Goal: Find specific page/section: Locate a particular part of the current website

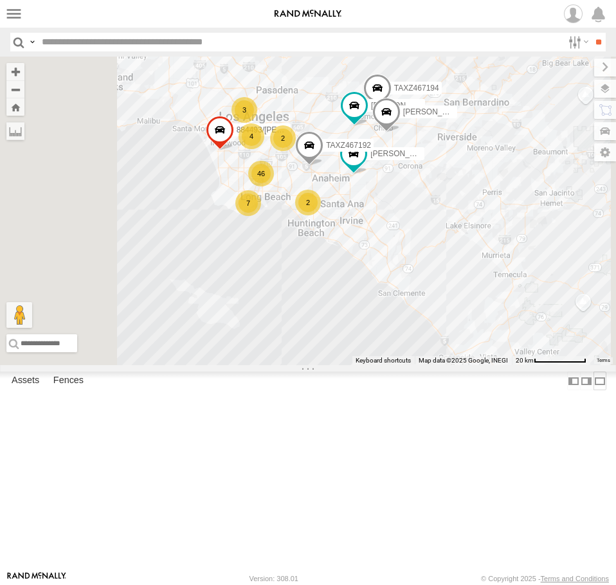
click at [594, 390] on label at bounding box center [600, 381] width 13 height 19
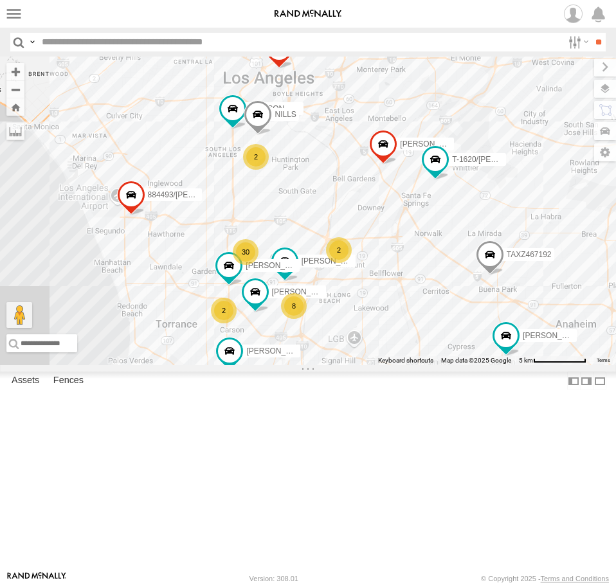
drag, startPoint x: 441, startPoint y: 197, endPoint x: 392, endPoint y: 325, distance: 136.8
click at [392, 325] on div "SAM/T-1625 884493/RUDYS LARS/272077 TAXZ467192 TAXZ467194 LUIS CAMPOS SHAWN/T-1…" at bounding box center [308, 211] width 616 height 309
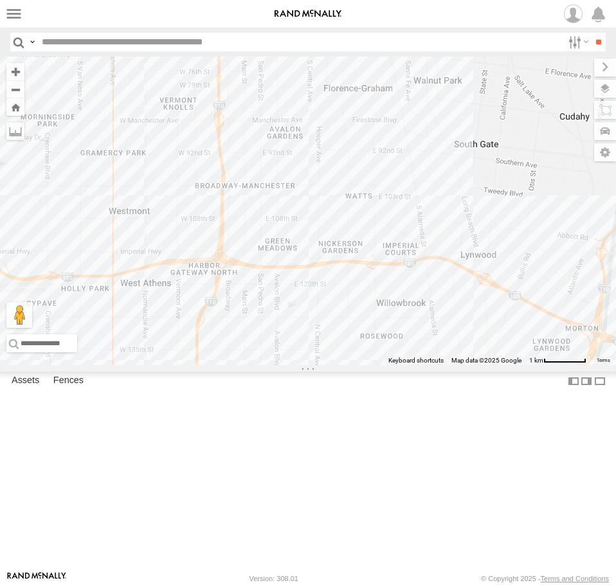
drag, startPoint x: 390, startPoint y: 260, endPoint x: 390, endPoint y: 211, distance: 48.9
click at [390, 211] on div "SAM/T-1625 884493/RUDYS LARS/272077 TAXZ467192 TAXZ467194 LUIS CAMPOS SHAWN/T-1…" at bounding box center [308, 211] width 616 height 309
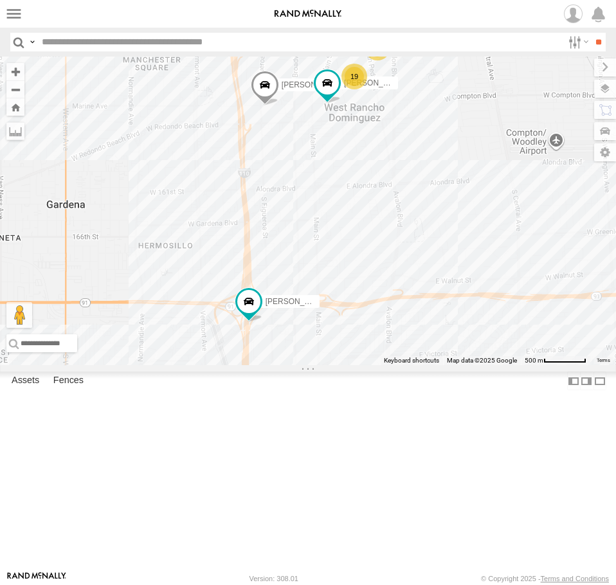
click at [107, 50] on input "text" at bounding box center [300, 42] width 526 height 19
click at [113, 45] on input "text" at bounding box center [300, 42] width 526 height 19
type input "*****"
click at [591, 33] on input "**" at bounding box center [598, 42] width 15 height 19
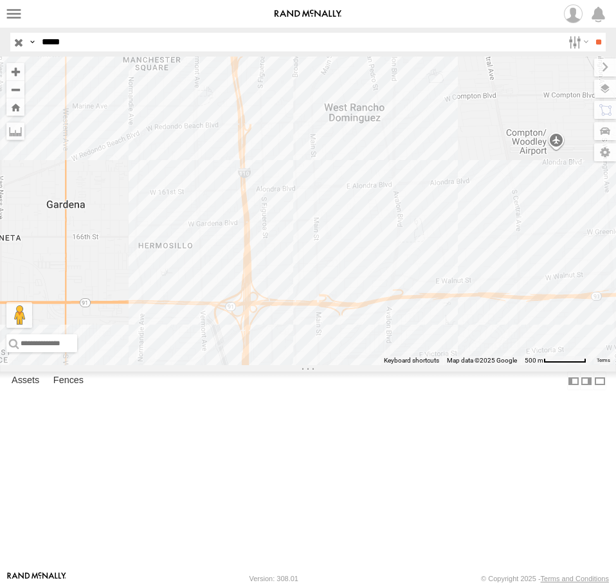
click at [85, 41] on input "*****" at bounding box center [300, 42] width 526 height 19
drag, startPoint x: 85, startPoint y: 41, endPoint x: -78, endPoint y: 37, distance: 162.8
click at [0, 37] on html at bounding box center [308, 292] width 616 height 585
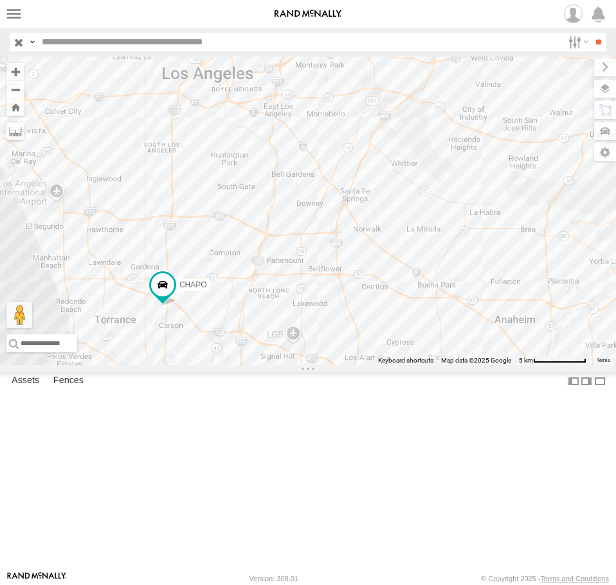
drag, startPoint x: 487, startPoint y: 262, endPoint x: 209, endPoint y: 289, distance: 279.2
click at [209, 289] on div "CHAPO" at bounding box center [308, 211] width 616 height 309
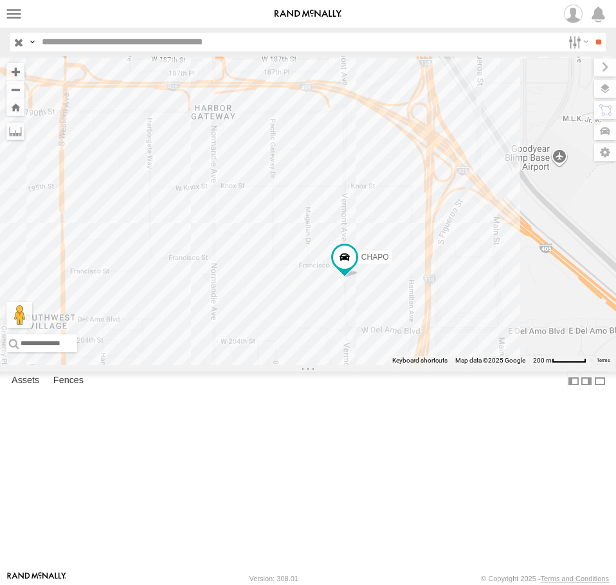
click at [275, 10] on img at bounding box center [308, 14] width 67 height 9
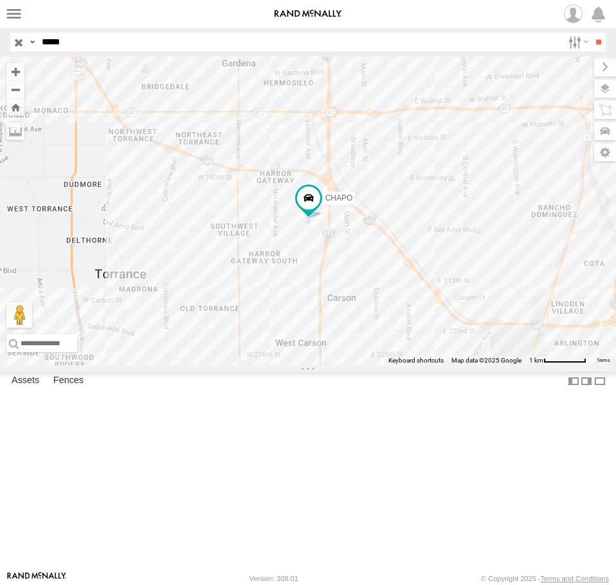
click at [19, 44] on input "button" at bounding box center [18, 42] width 17 height 19
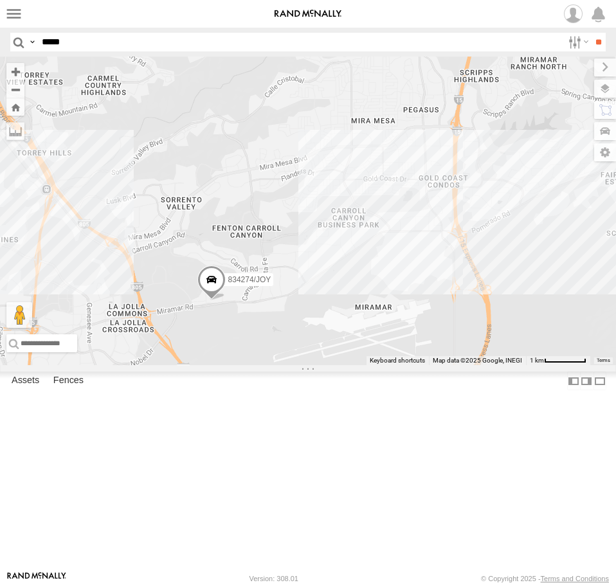
drag, startPoint x: 165, startPoint y: 467, endPoint x: 361, endPoint y: 484, distance: 196.9
click at [361, 365] on div "TAXZ467188 377214/[PERSON_NAME] 834274/[PERSON_NAME]/T-1656 [PERSON_NAME]/27207…" at bounding box center [308, 211] width 616 height 309
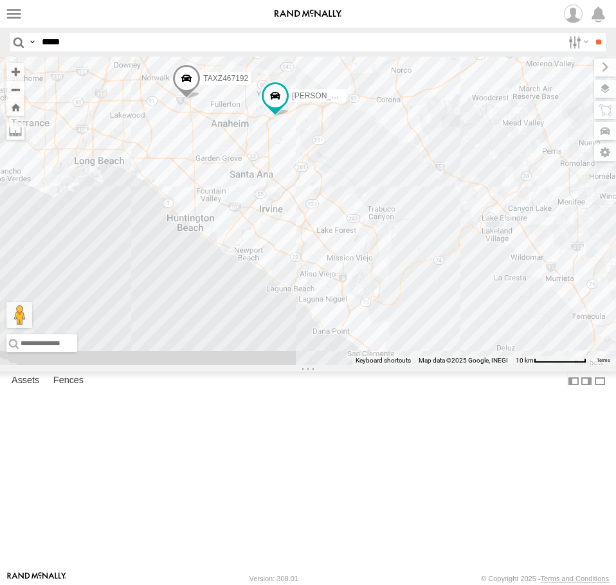
drag, startPoint x: 171, startPoint y: 184, endPoint x: 522, endPoint y: 616, distance: 556.5
click at [522, 585] on html at bounding box center [308, 292] width 616 height 585
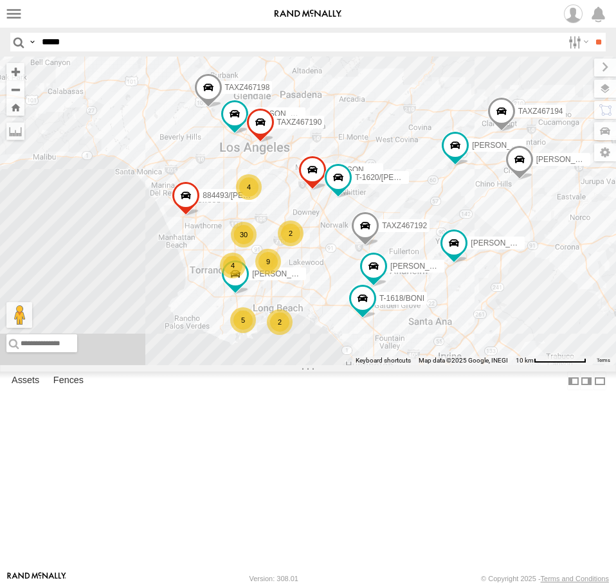
drag, startPoint x: 165, startPoint y: 243, endPoint x: 328, endPoint y: 369, distance: 205.8
click at [327, 365] on div "TAXZ467188 377214/[PERSON_NAME] 834274/[PERSON_NAME]/T-1656 [PERSON_NAME]/27207…" at bounding box center [308, 211] width 616 height 309
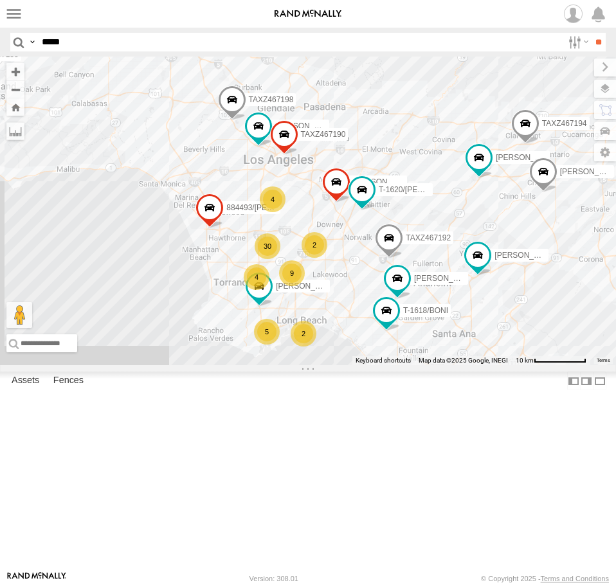
click at [372, 167] on div "TAXZ467188 377214/[PERSON_NAME] 834274/[PERSON_NAME]/T-1656 [PERSON_NAME]/27207…" at bounding box center [308, 211] width 616 height 309
